Goal: Obtain resource: Download file/media

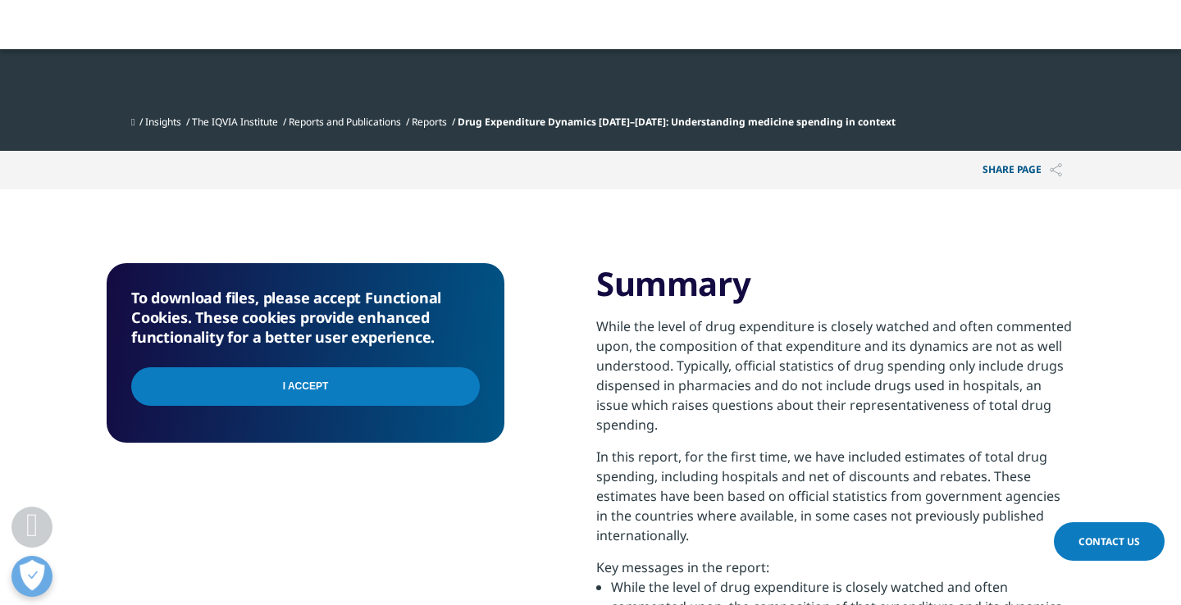
scroll to position [926, 967]
click at [461, 380] on input "I Accept" at bounding box center [305, 386] width 348 height 39
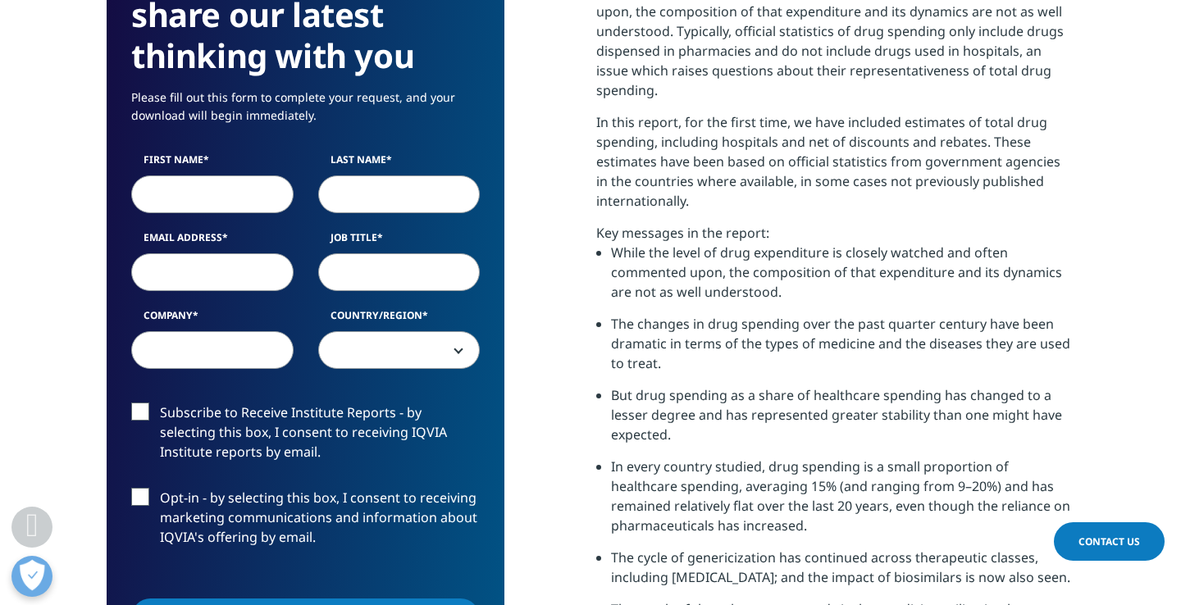
scroll to position [926, 967]
click at [186, 193] on input "First Name" at bounding box center [212, 194] width 162 height 38
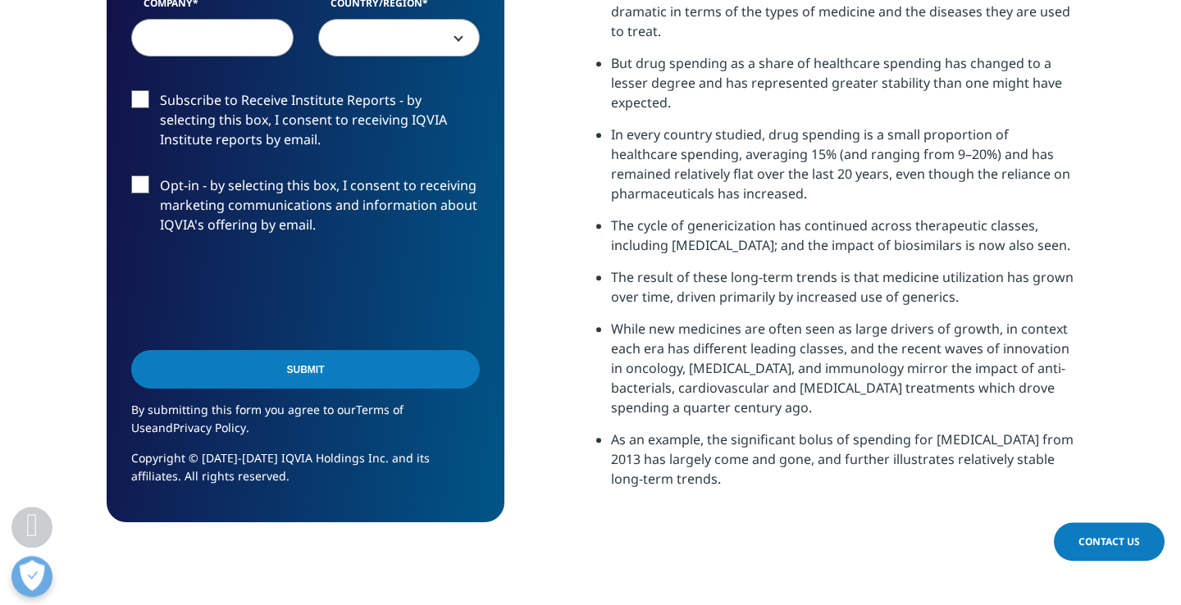
scroll to position [1004, 0]
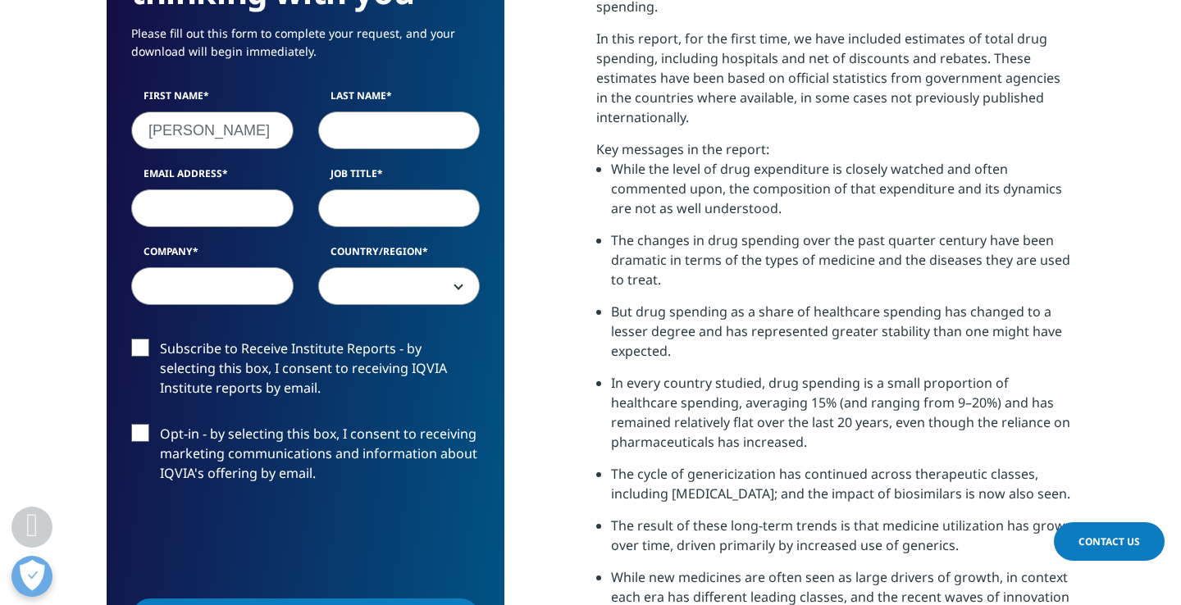
type input "[PERSON_NAME]"
type input "Boshoff"
type input "[EMAIL_ADDRESS][DOMAIN_NAME]"
type input "R"
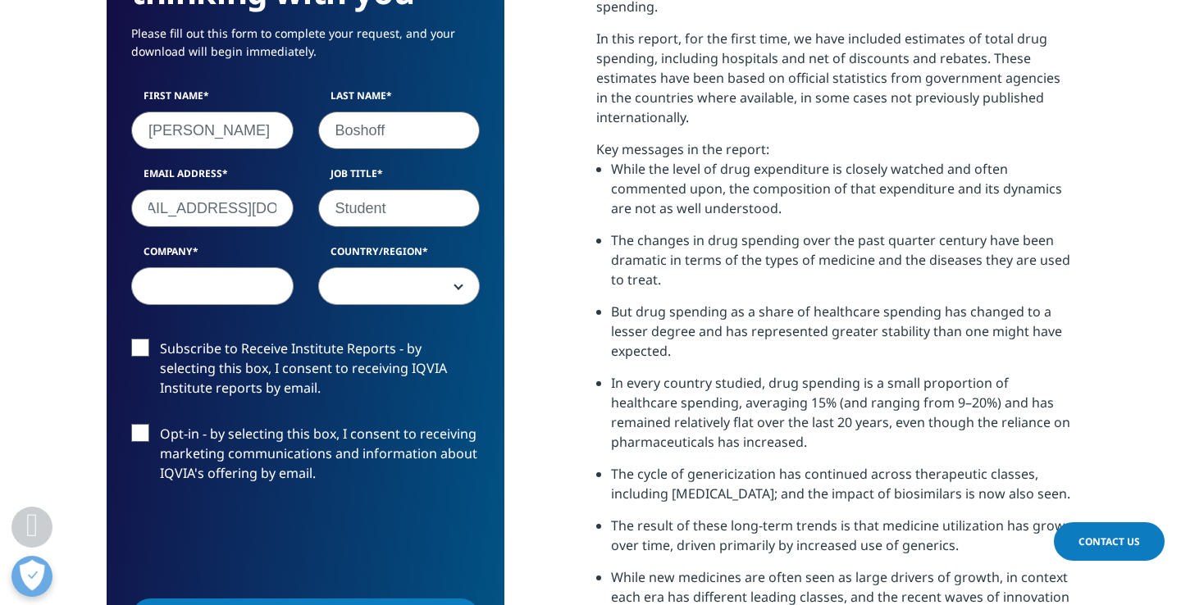
type input "Student"
type input "[GEOGRAPHIC_DATA]"
click at [426, 282] on span at bounding box center [399, 287] width 161 height 38
click at [364, 282] on span at bounding box center [399, 287] width 161 height 38
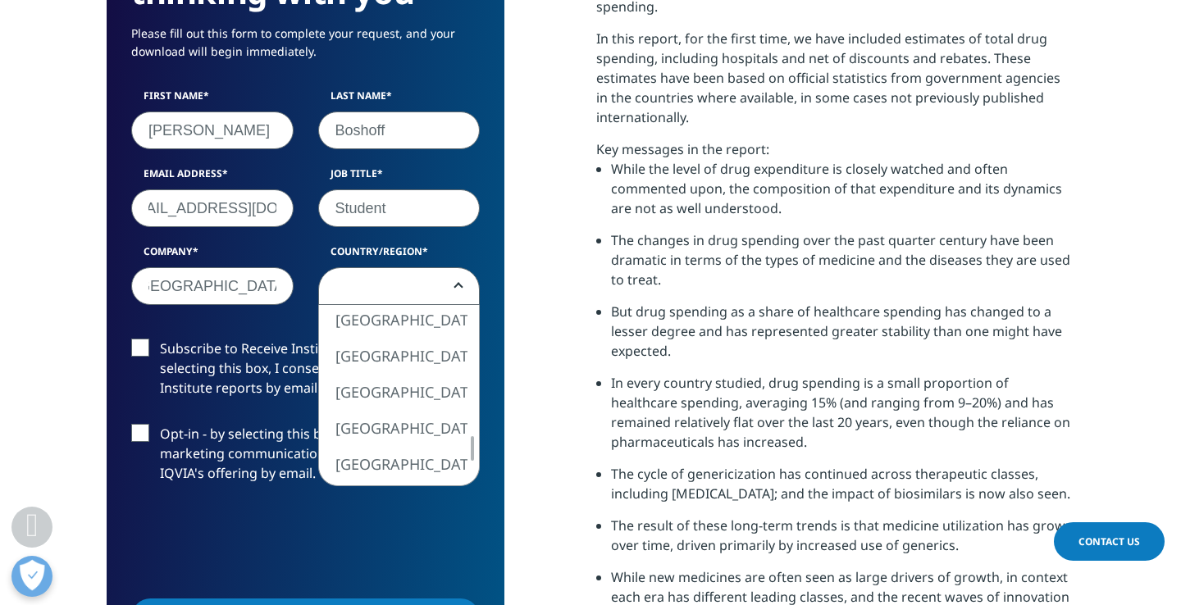
select select "[GEOGRAPHIC_DATA]"
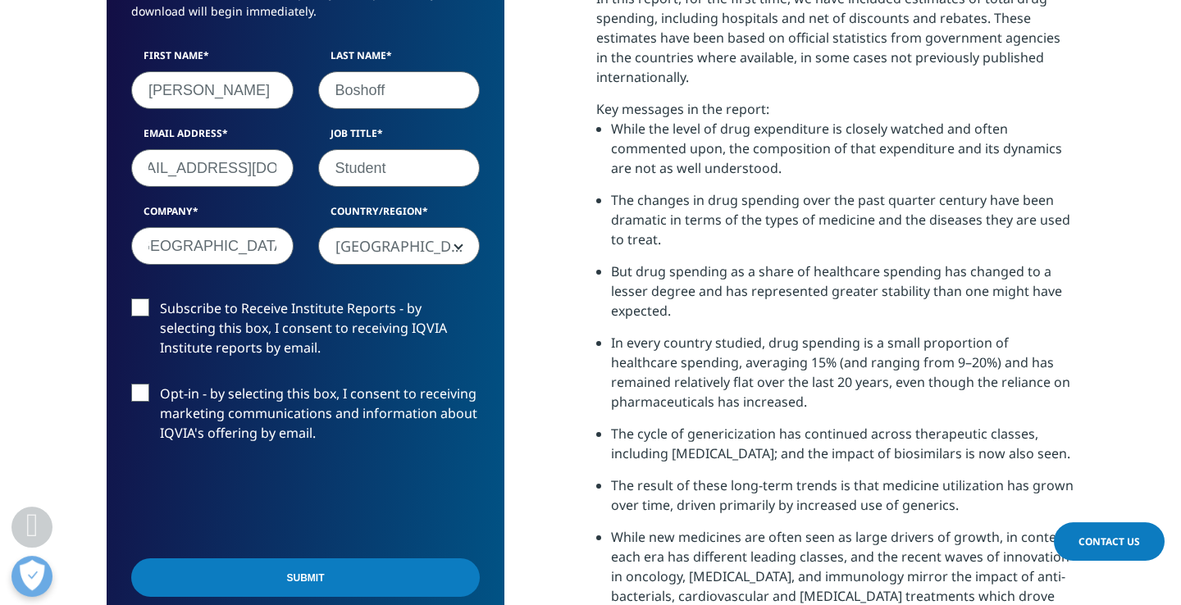
scroll to position [1087, 0]
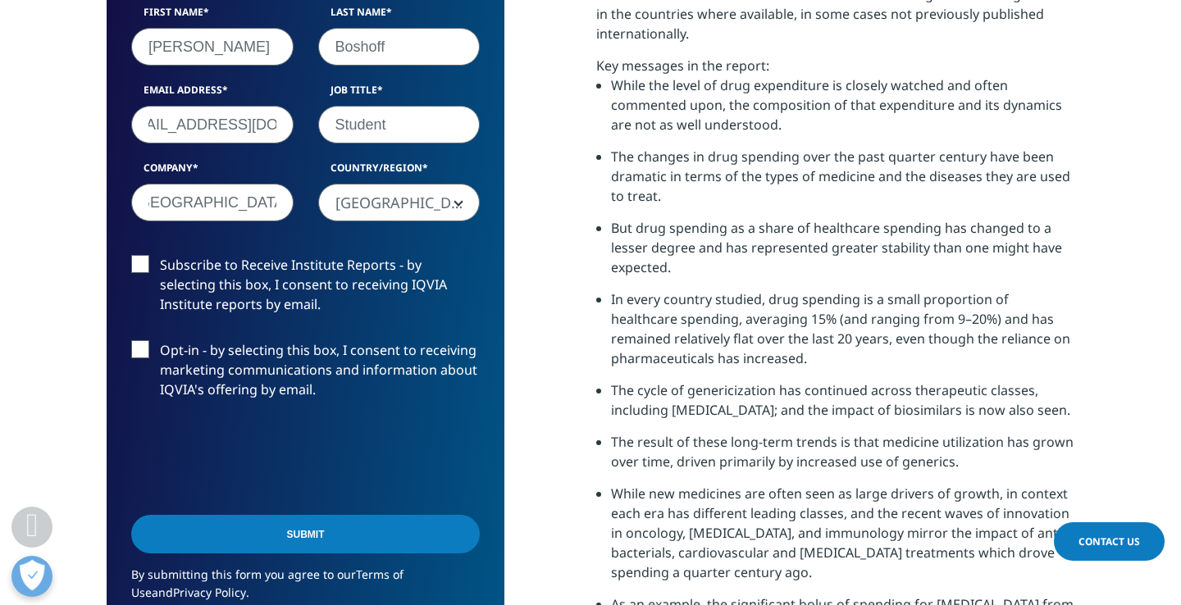
click at [303, 530] on input "Submit" at bounding box center [305, 534] width 348 height 39
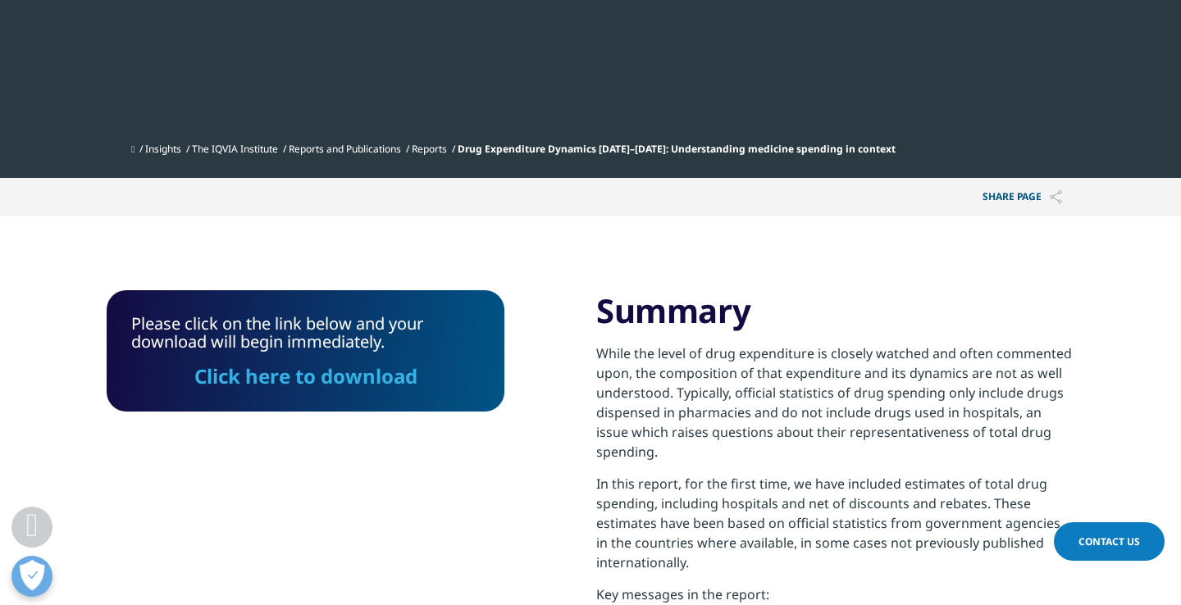
scroll to position [121, 398]
click at [294, 373] on link "Click here to download" at bounding box center [305, 375] width 223 height 27
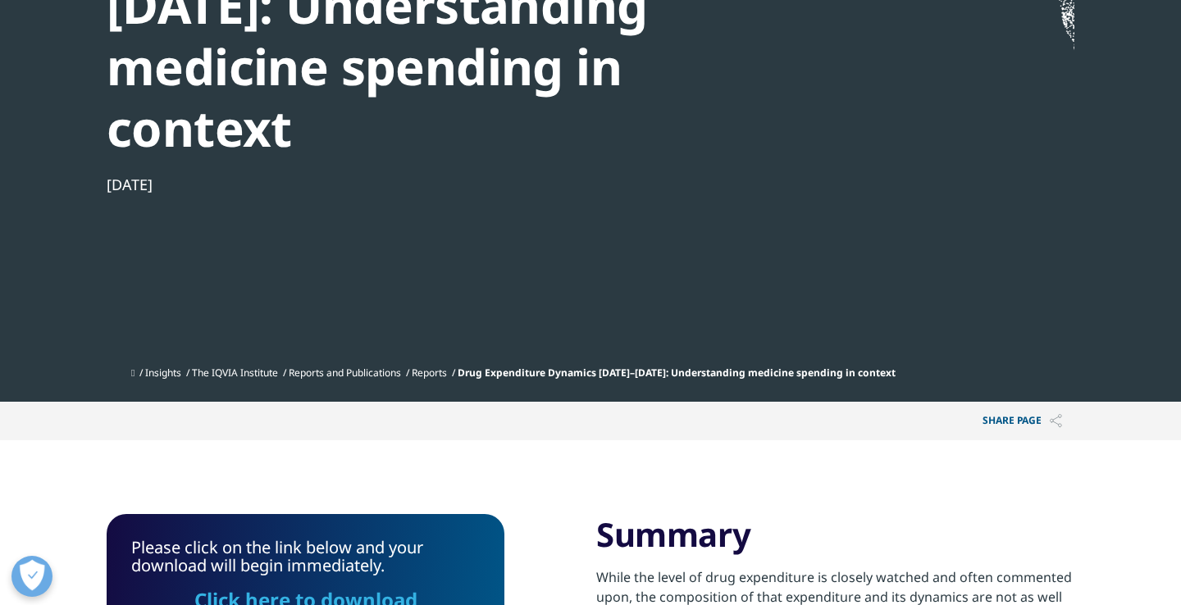
scroll to position [0, 0]
